Goal: Task Accomplishment & Management: Complete application form

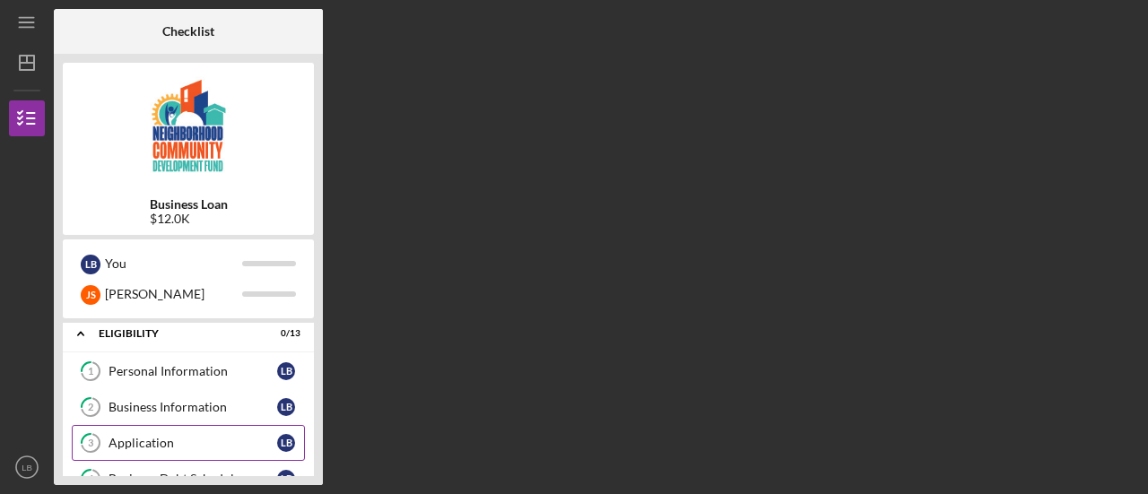
scroll to position [5, 0]
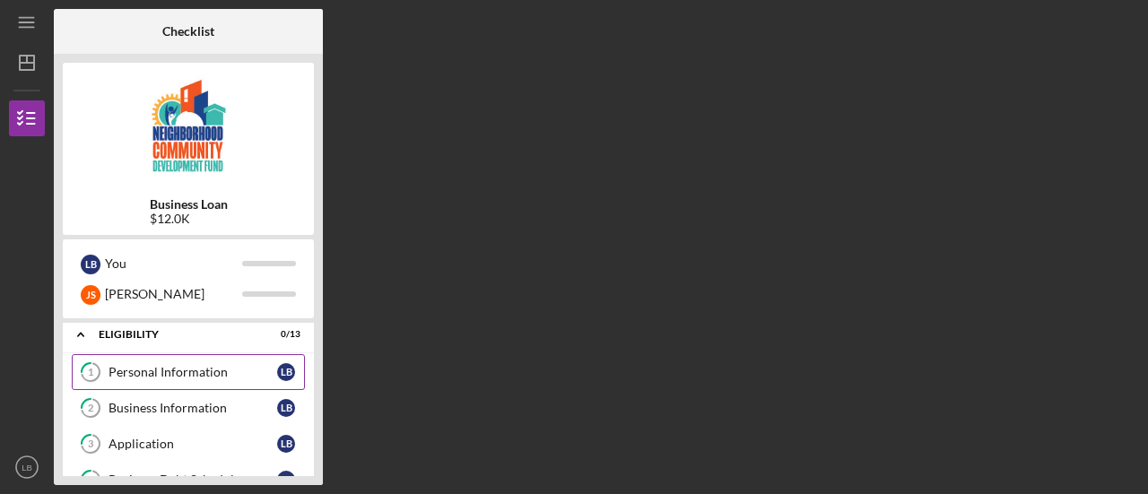
click at [160, 378] on div "Personal Information" at bounding box center [192, 372] width 169 height 14
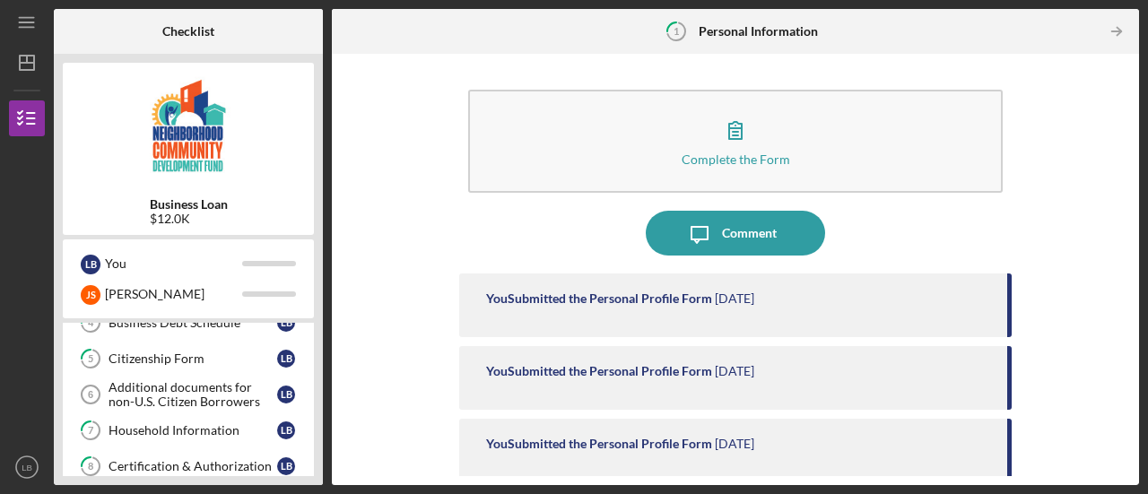
scroll to position [204, 0]
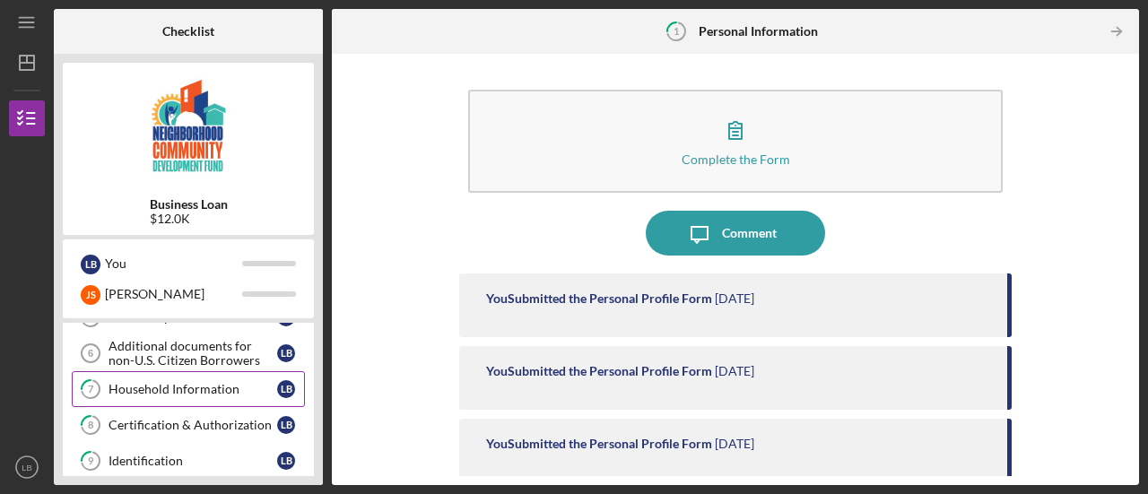
click at [184, 386] on div "Household Information" at bounding box center [192, 389] width 169 height 14
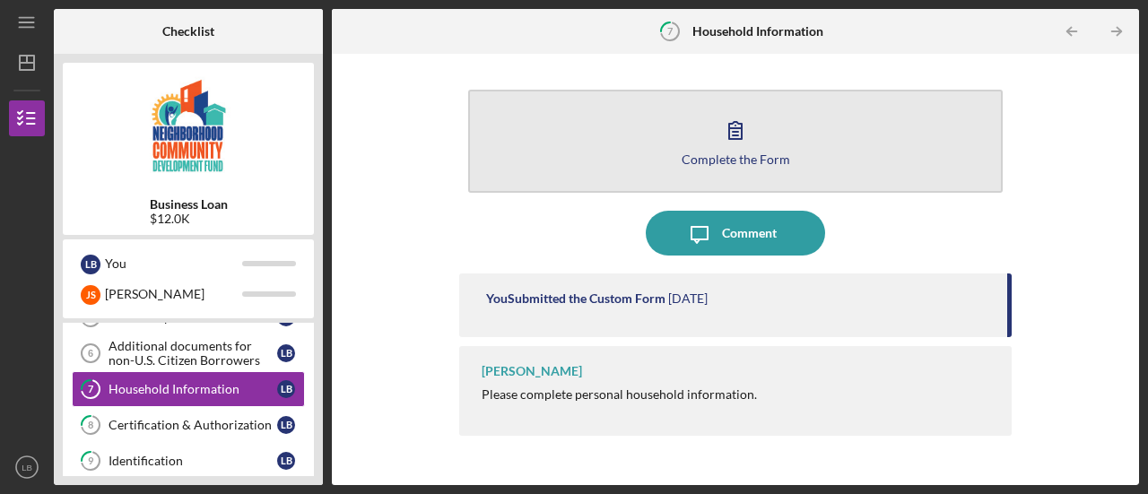
click at [721, 152] on div "Complete the Form" at bounding box center [735, 158] width 108 height 13
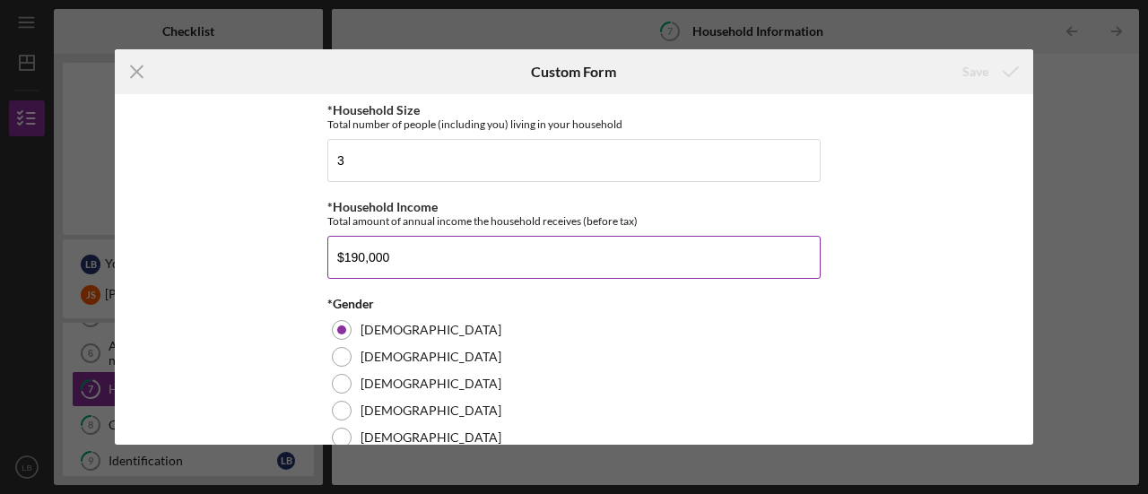
click at [425, 279] on input "$190,000" at bounding box center [573, 257] width 493 height 43
click at [130, 65] on icon "Icon/Menu Close" at bounding box center [137, 71] width 45 height 45
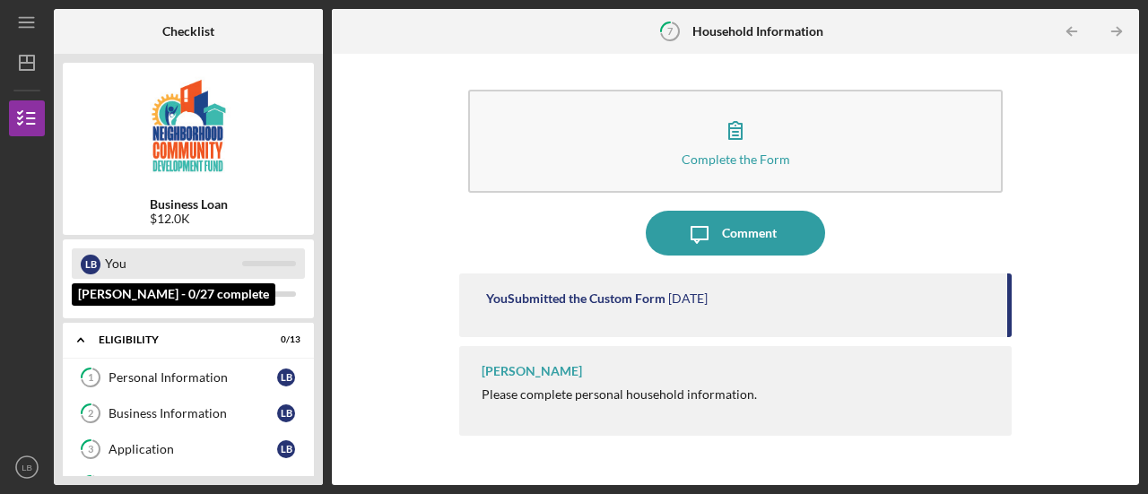
click at [155, 266] on div "You" at bounding box center [173, 263] width 137 height 30
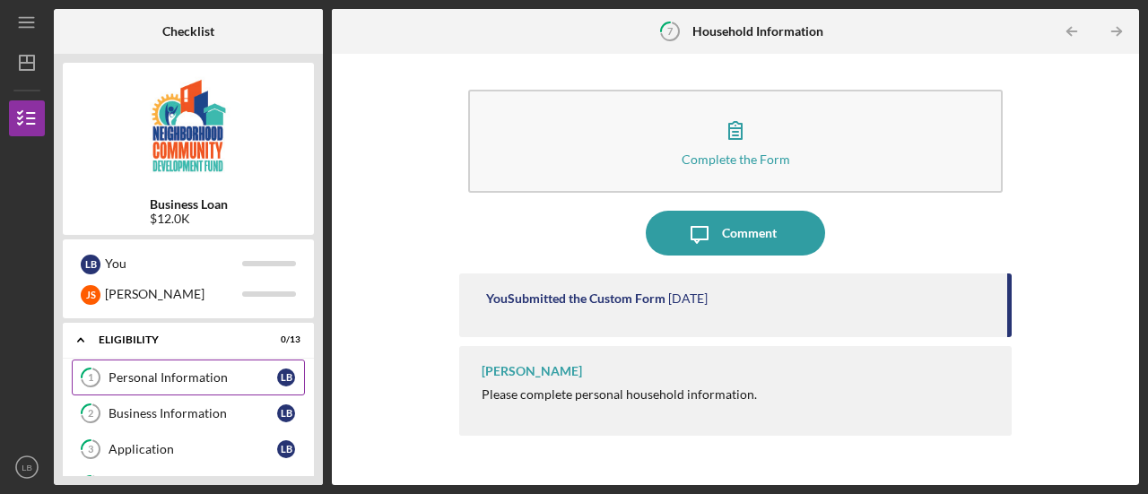
click at [218, 372] on div "Personal Information" at bounding box center [192, 377] width 169 height 14
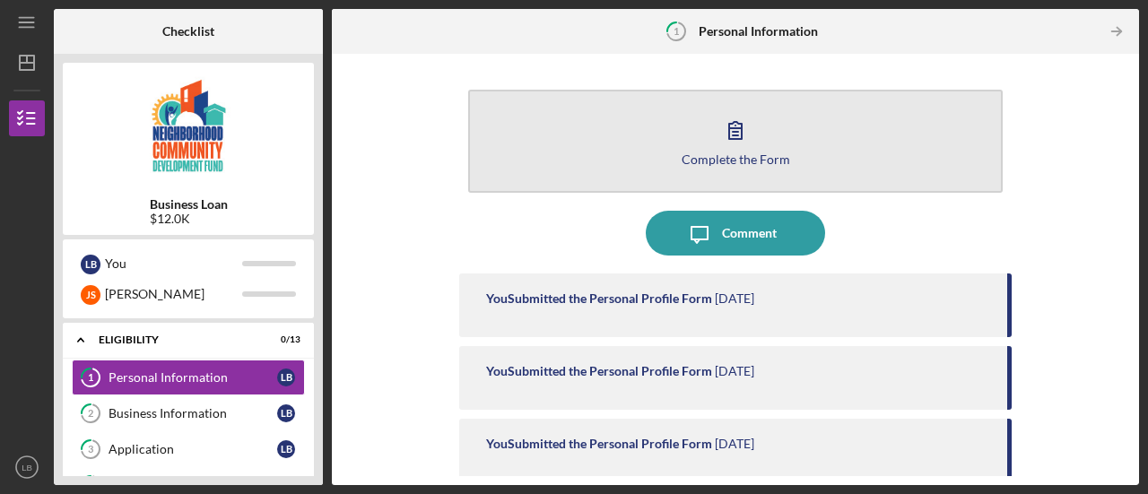
click at [751, 132] on icon "button" at bounding box center [735, 130] width 45 height 45
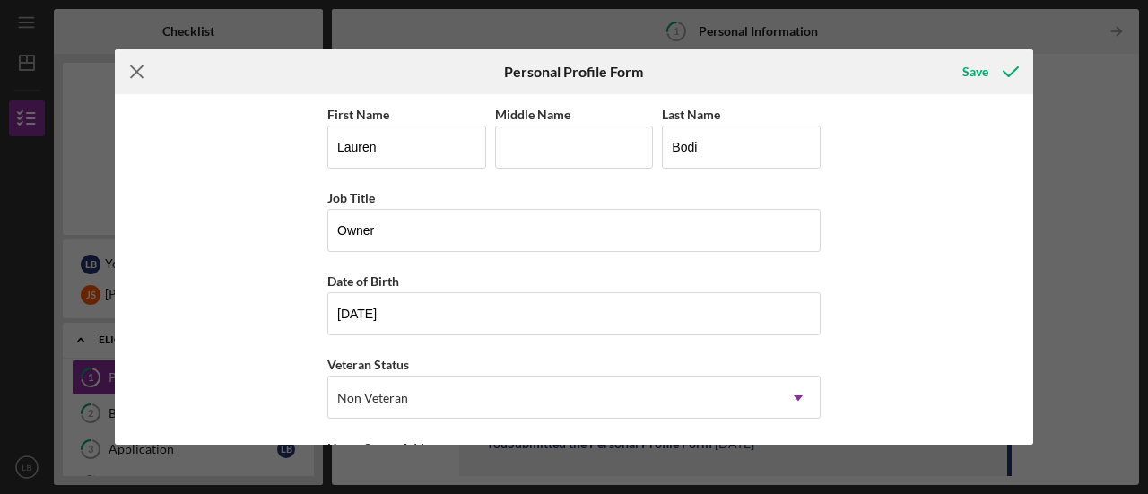
click at [144, 76] on icon "Icon/Menu Close" at bounding box center [137, 71] width 45 height 45
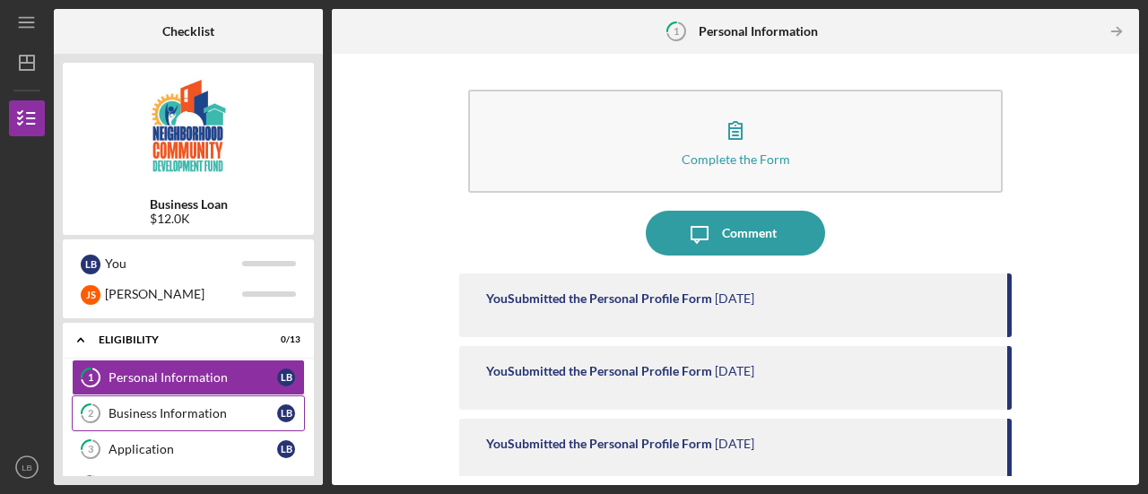
click at [186, 421] on link "2 Business Information L B" at bounding box center [188, 413] width 233 height 36
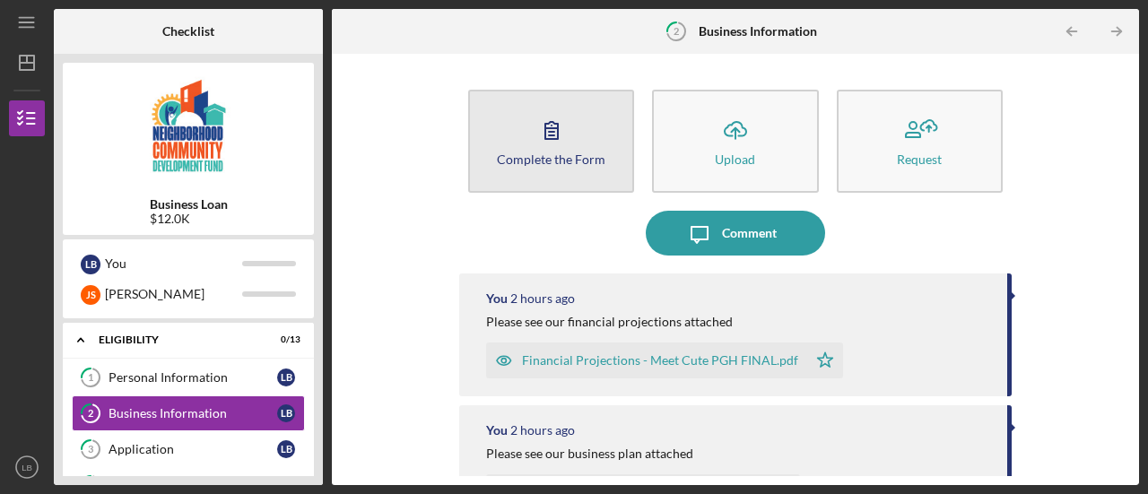
click at [534, 161] on div "Complete the Form" at bounding box center [551, 158] width 108 height 13
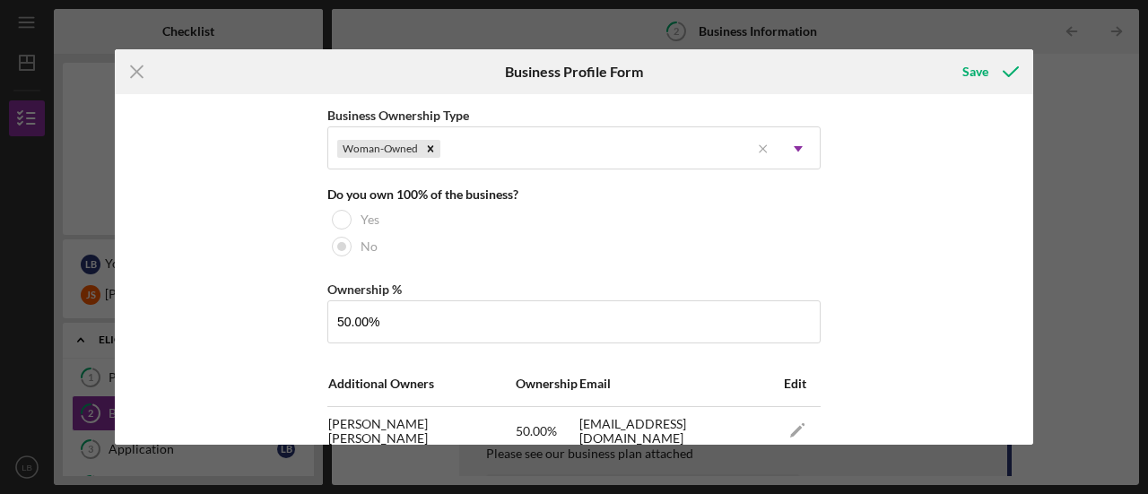
scroll to position [888, 0]
click at [976, 76] on div "Save" at bounding box center [975, 72] width 26 height 36
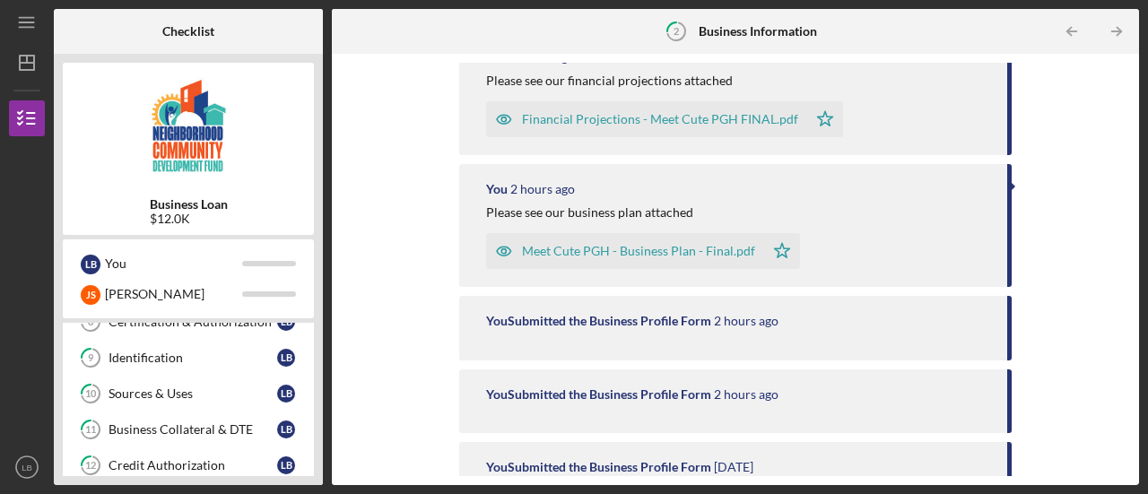
scroll to position [308, 0]
